Goal: Transaction & Acquisition: Subscribe to service/newsletter

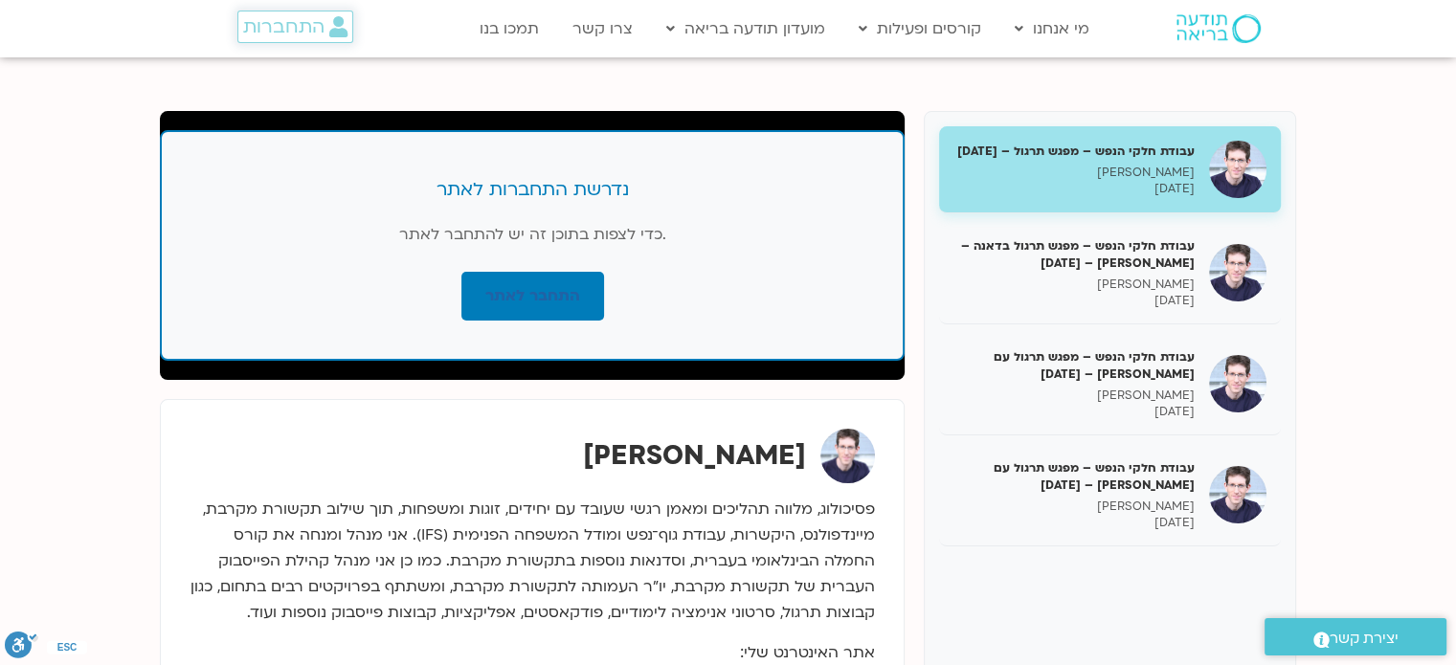
click at [299, 34] on span "התחברות" at bounding box center [283, 26] width 81 height 21
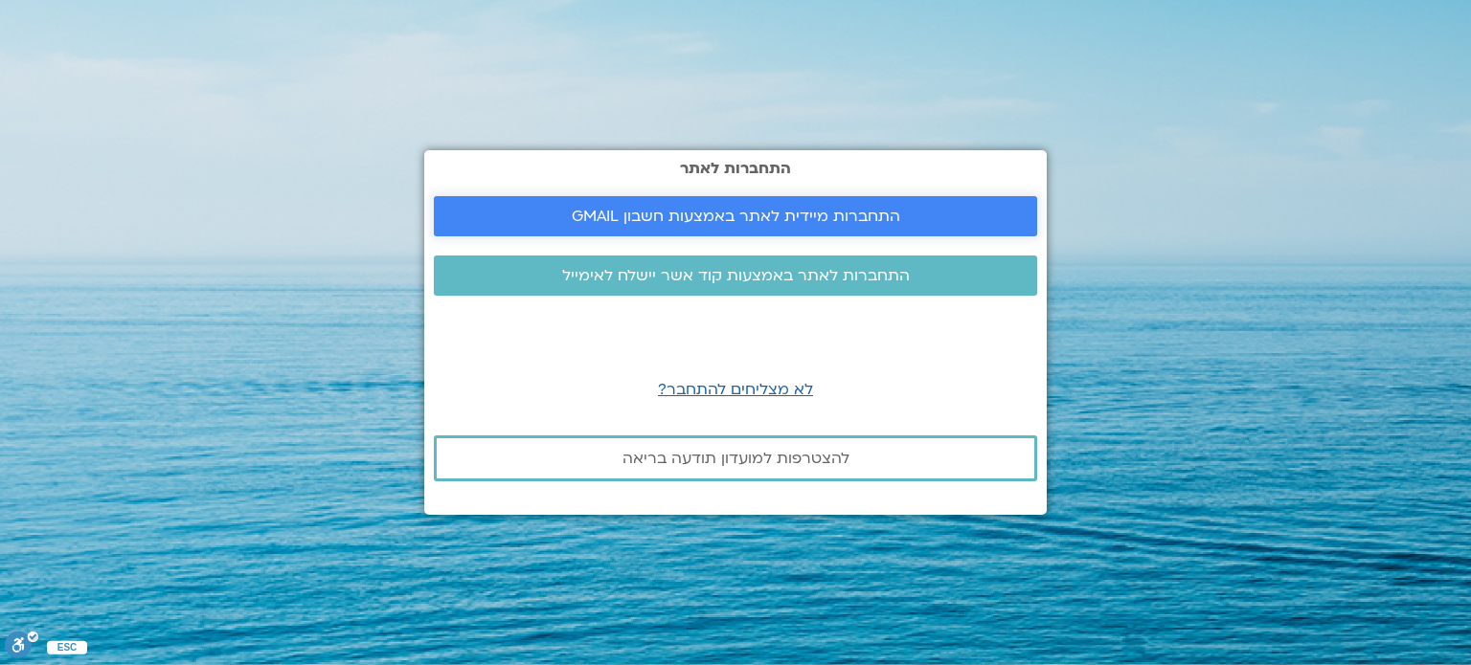
click at [562, 224] on span "התחברות מיידית לאתר באמצעות חשבון GMAIL" at bounding box center [735, 216] width 557 height 17
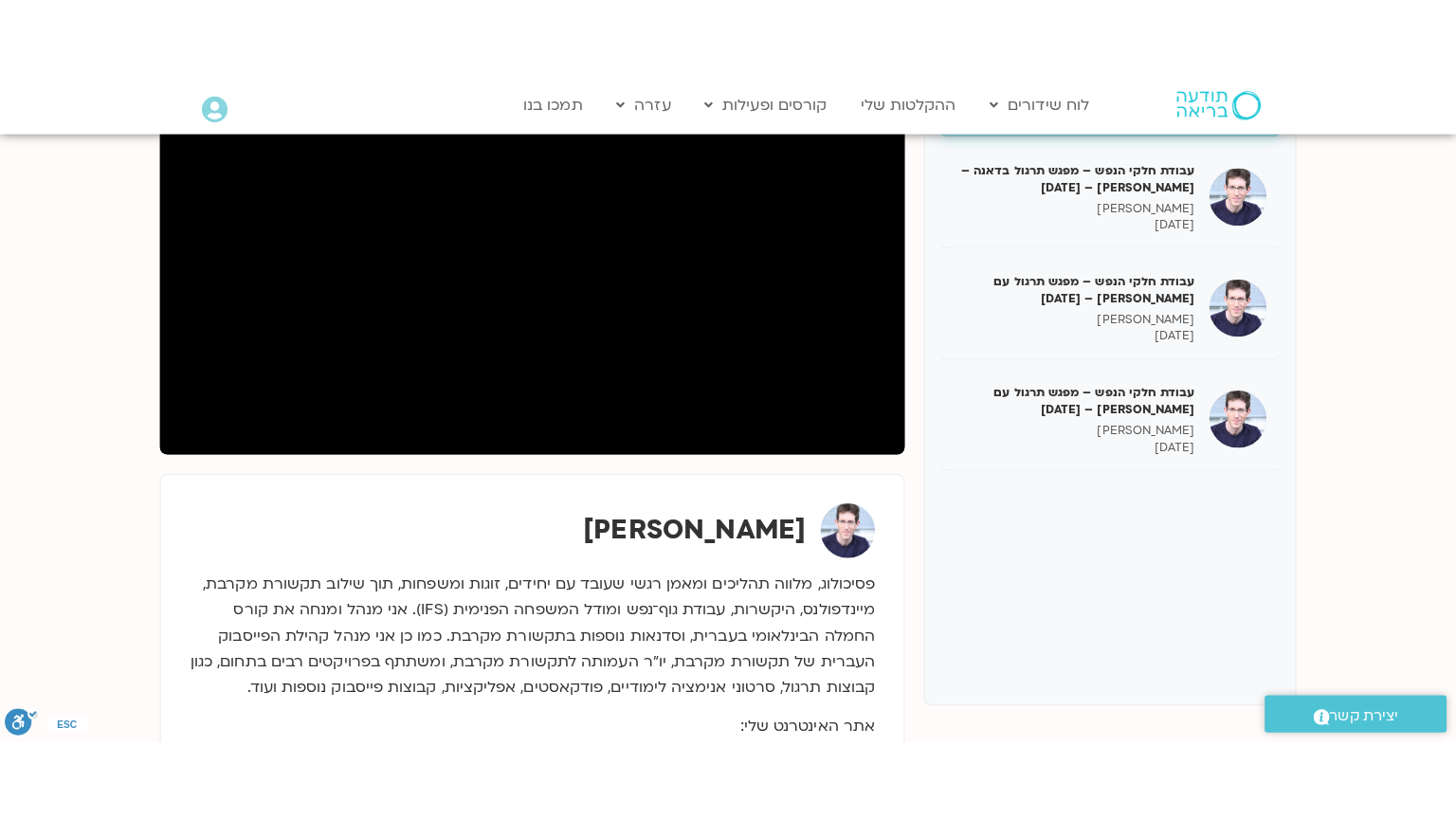
scroll to position [347, 0]
